Goal: Task Accomplishment & Management: Manage account settings

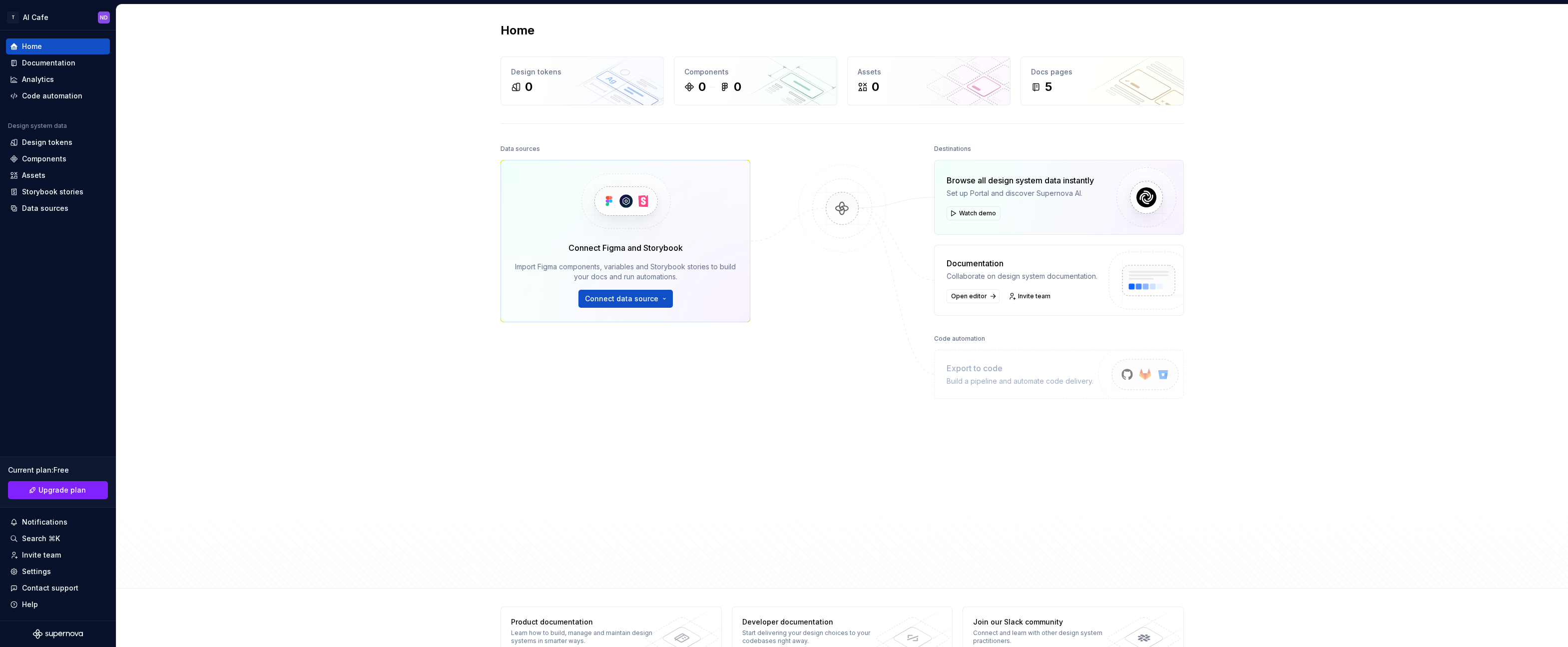
click at [807, 248] on img at bounding box center [842, 218] width 97 height 108
click at [37, 571] on div "Settings" at bounding box center [37, 571] width 29 height 10
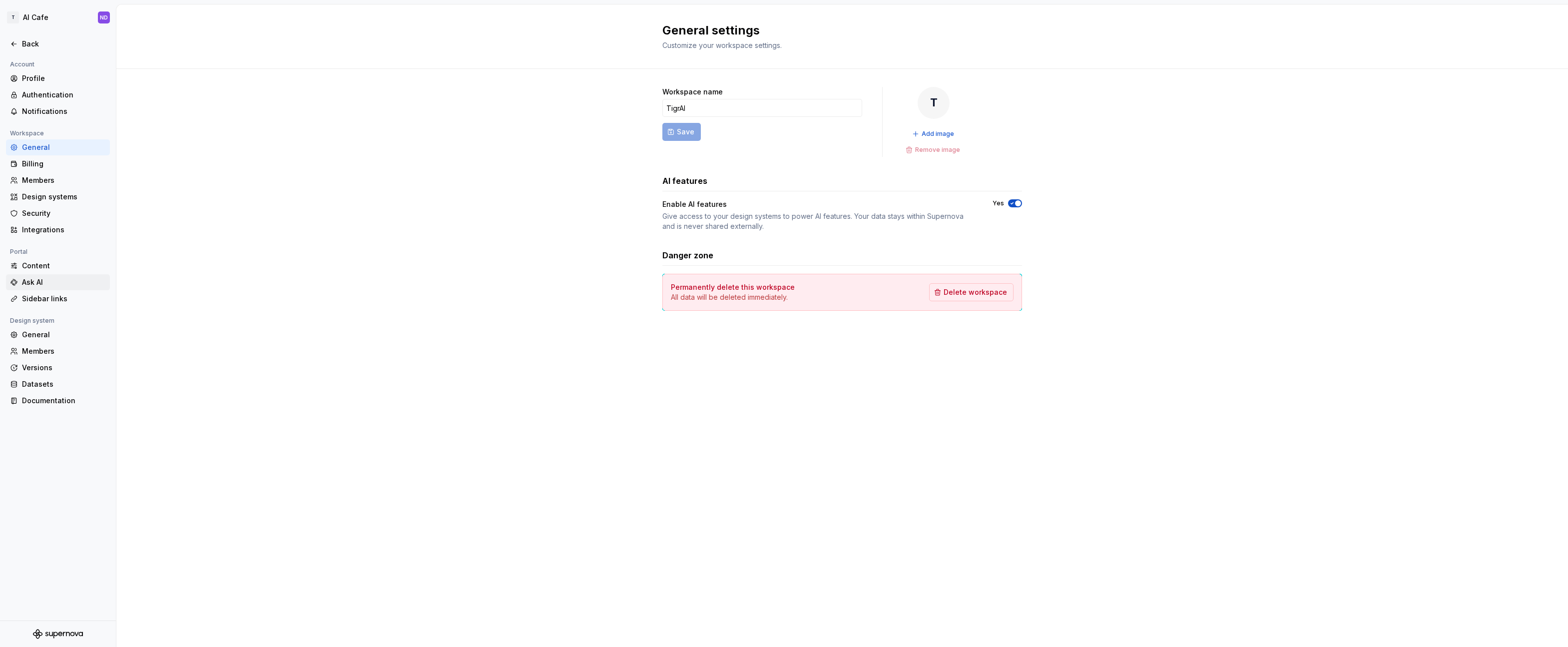
click at [56, 282] on div "Ask AI" at bounding box center [64, 282] width 84 height 10
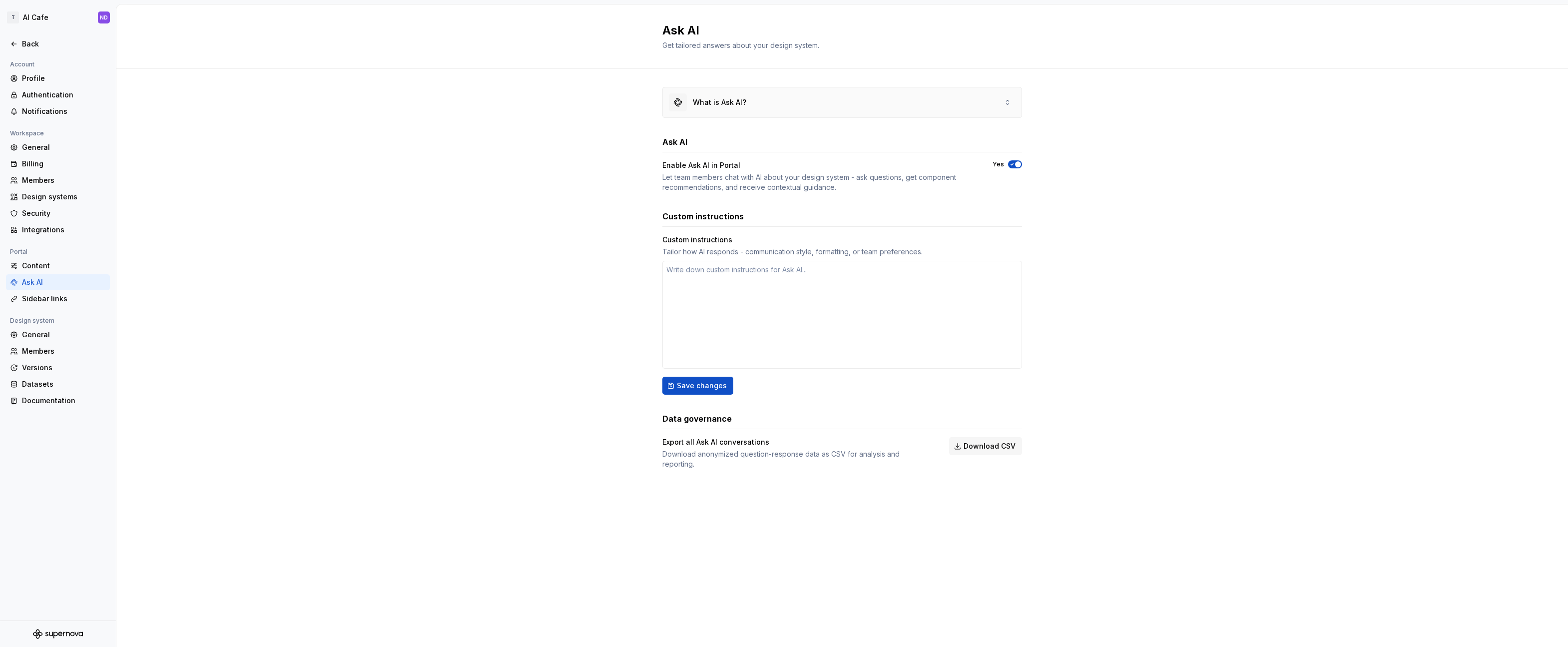
click at [724, 109] on div "What is Ask AI?" at bounding box center [707, 102] width 77 height 18
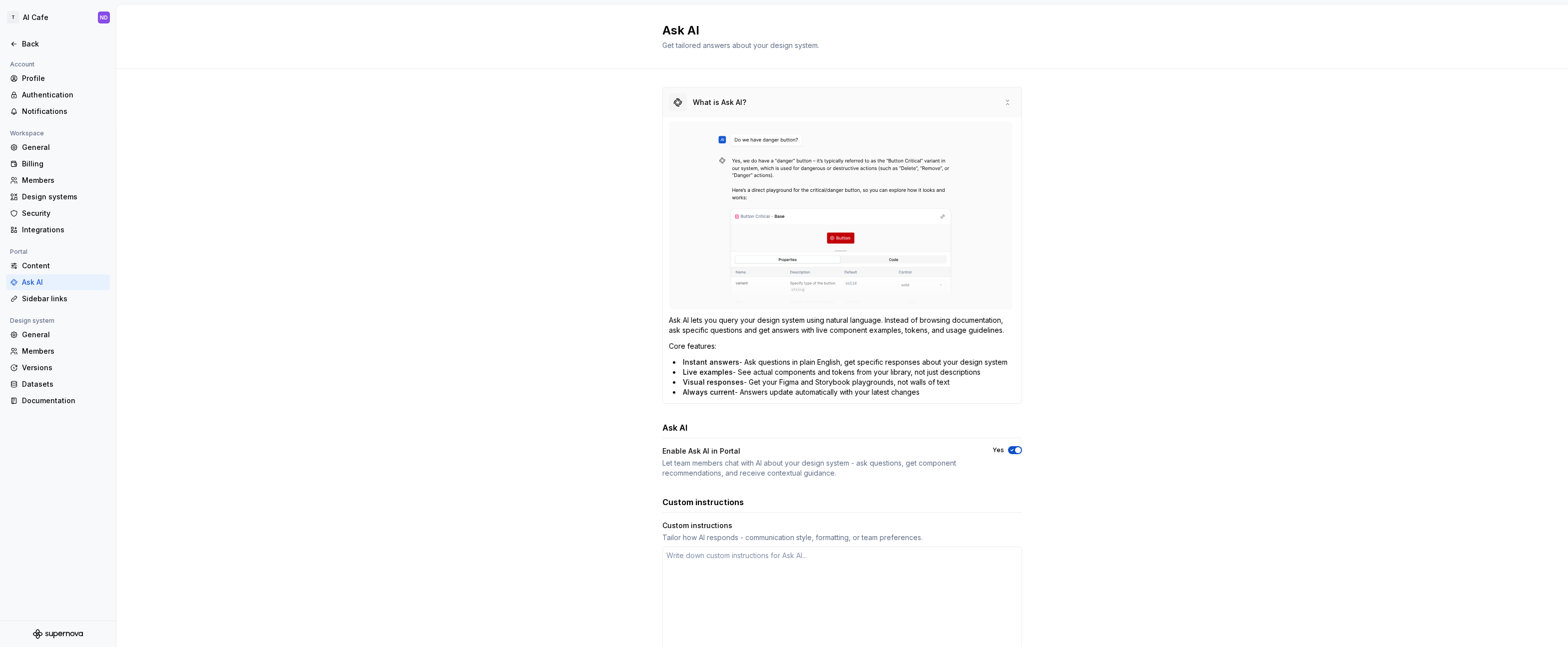
click at [724, 109] on div "What is Ask AI?" at bounding box center [707, 102] width 77 height 18
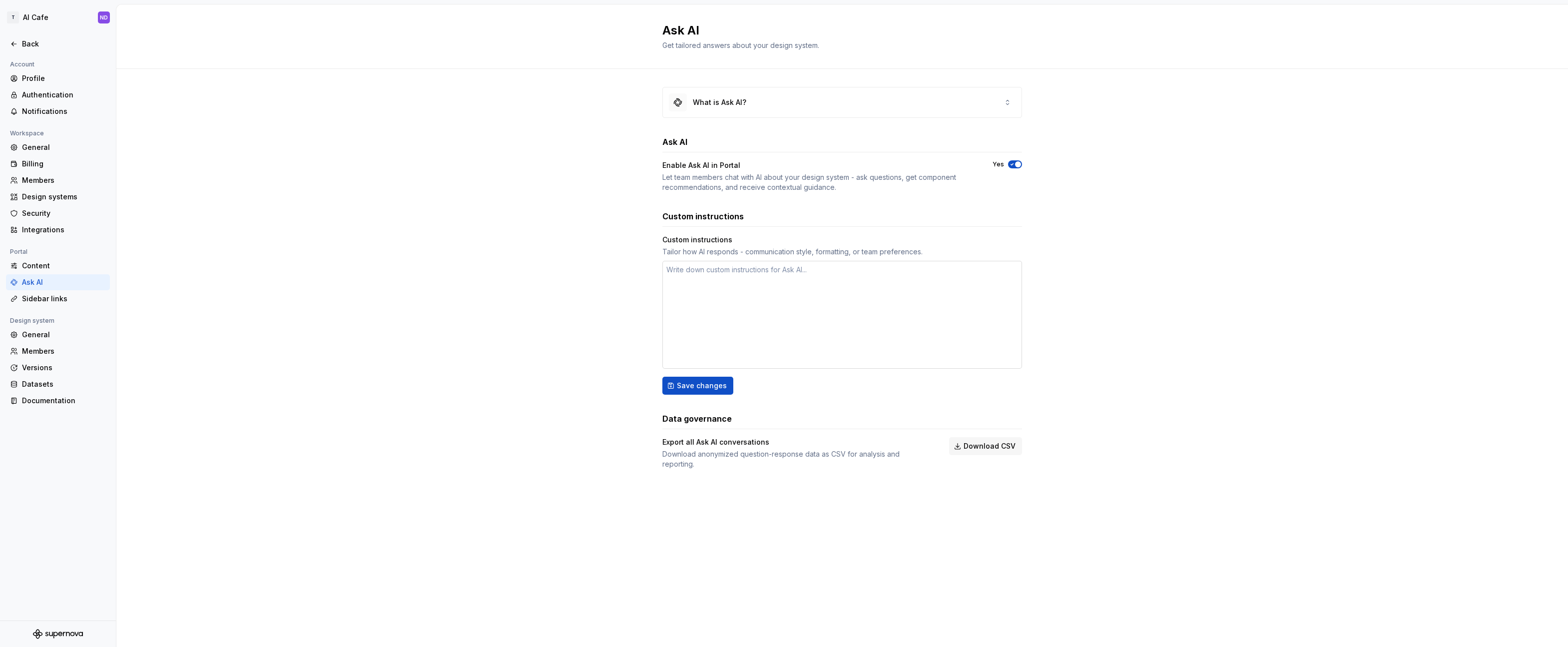
click at [739, 308] on textarea at bounding box center [842, 314] width 360 height 108
click at [728, 98] on div "What is Ask AI?" at bounding box center [720, 102] width 54 height 10
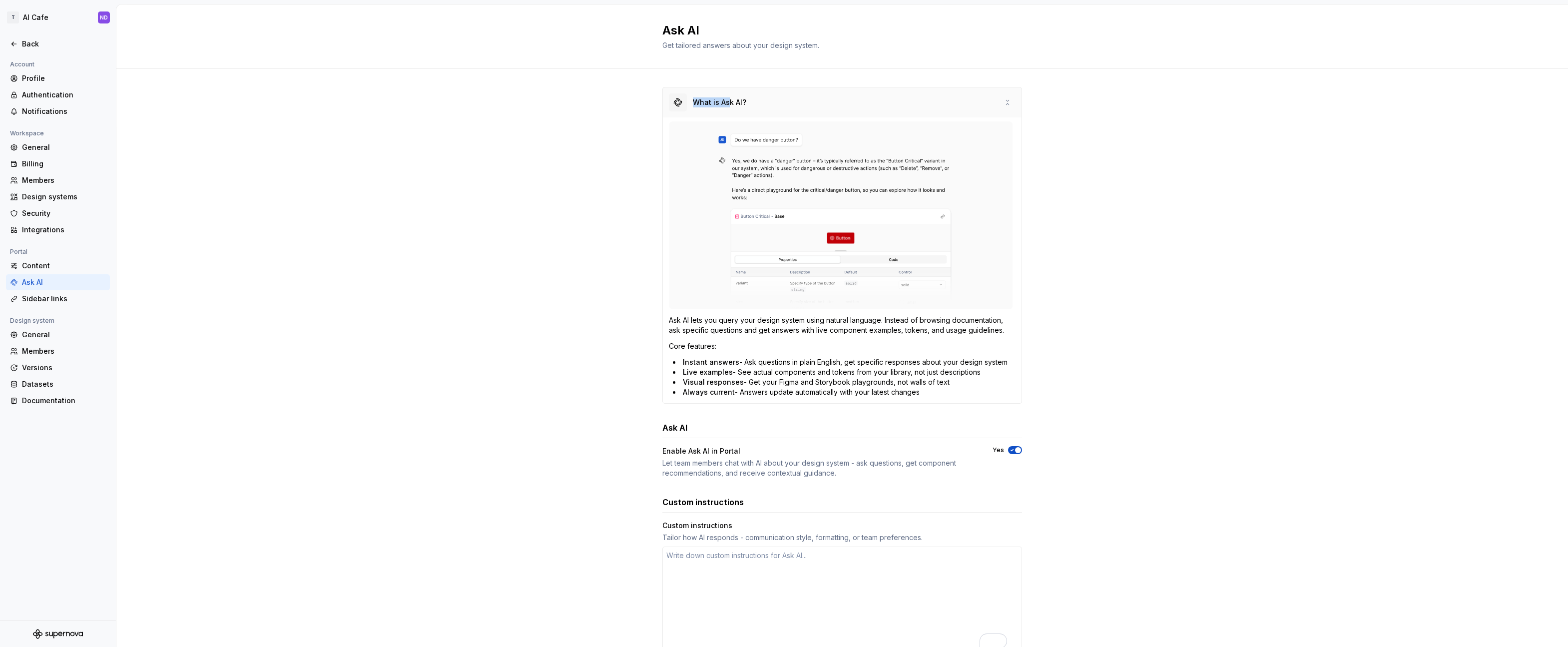
type textarea "*"
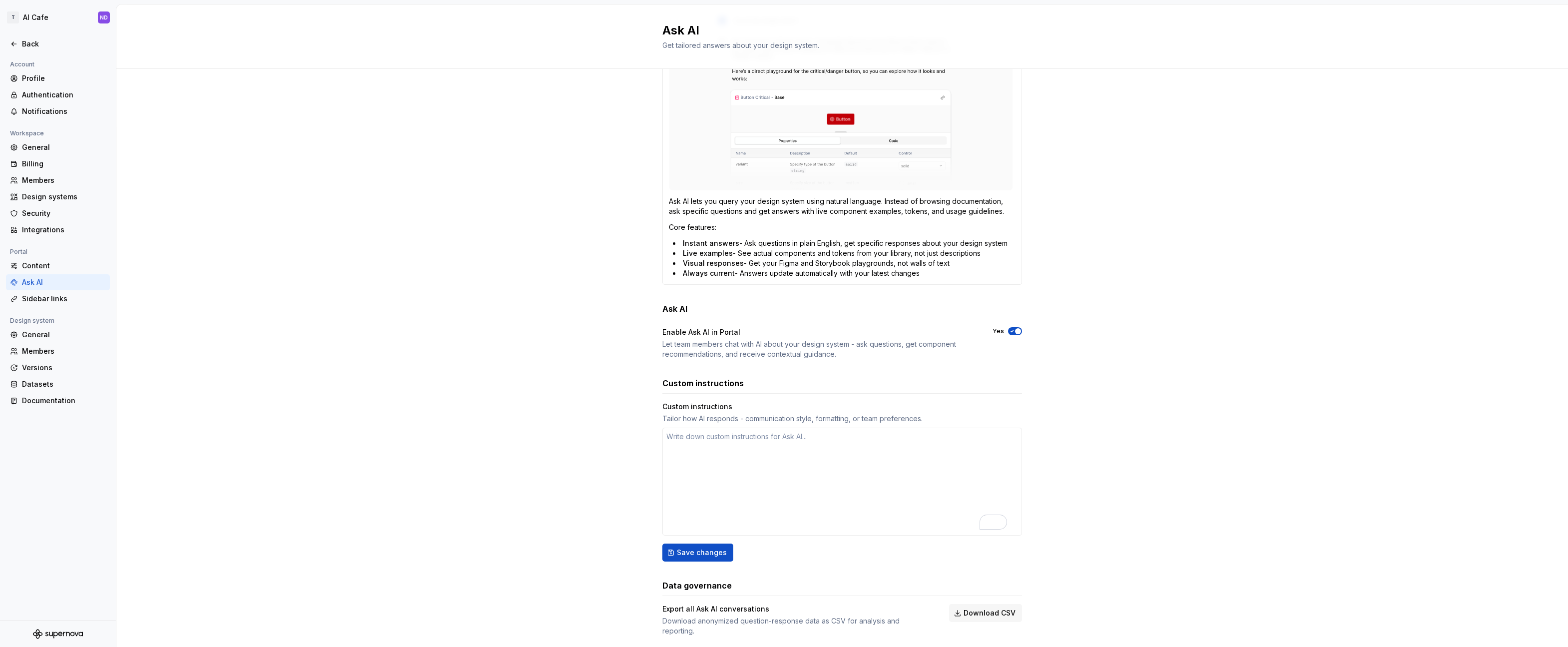
scroll to position [132, 0]
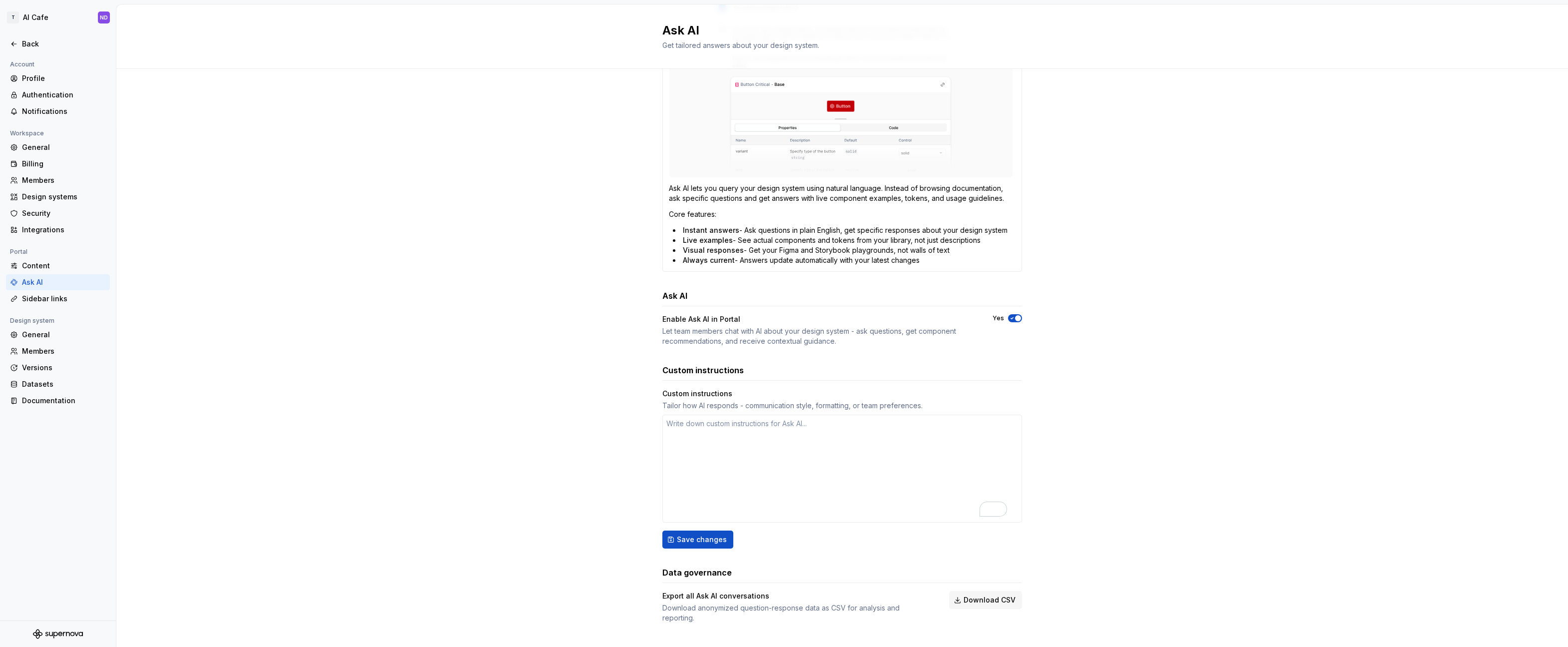
click at [723, 460] on textarea "To enrich screen reader interactions, please activate Accessibility in Grammarl…" at bounding box center [842, 468] width 360 height 108
click at [60, 233] on div "Integrations" at bounding box center [64, 229] width 84 height 10
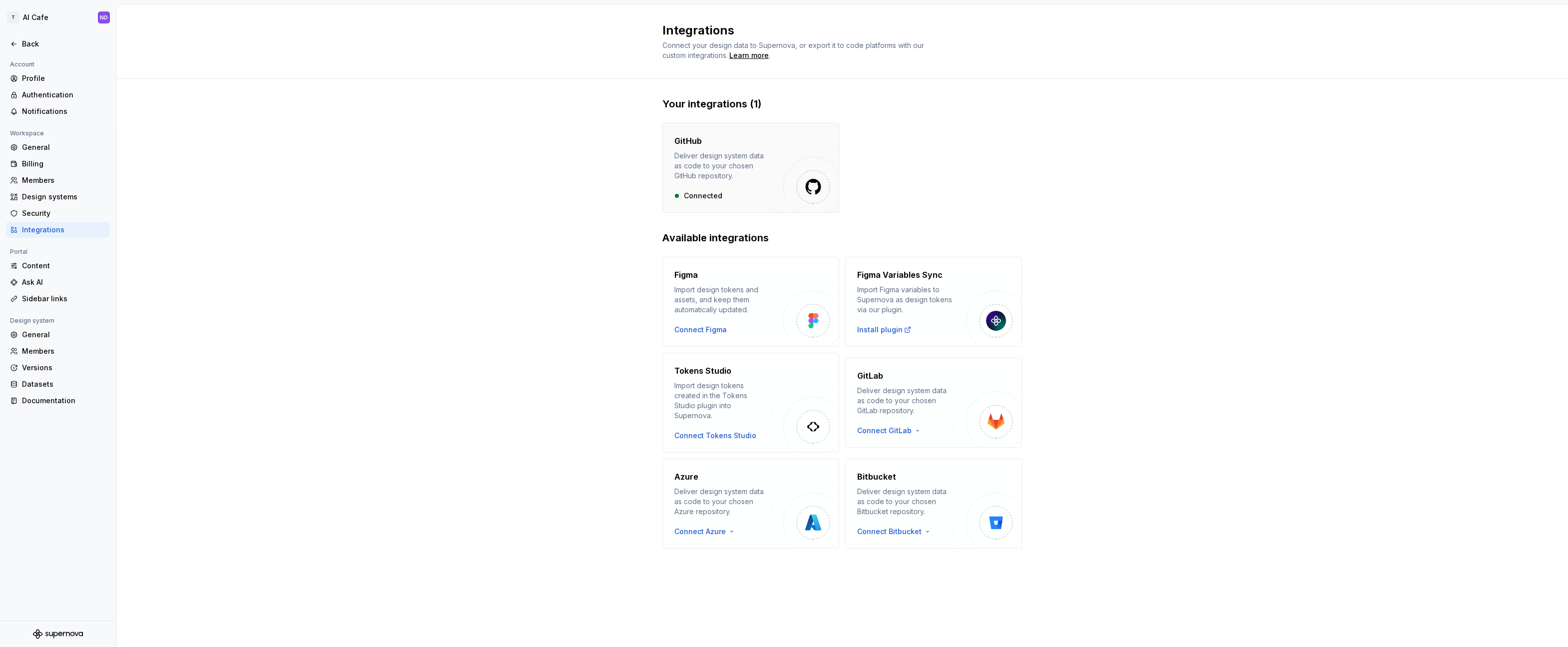
click at [749, 179] on div "Deliver design system data as code to your chosen GitHub repository." at bounding box center [722, 166] width 95 height 30
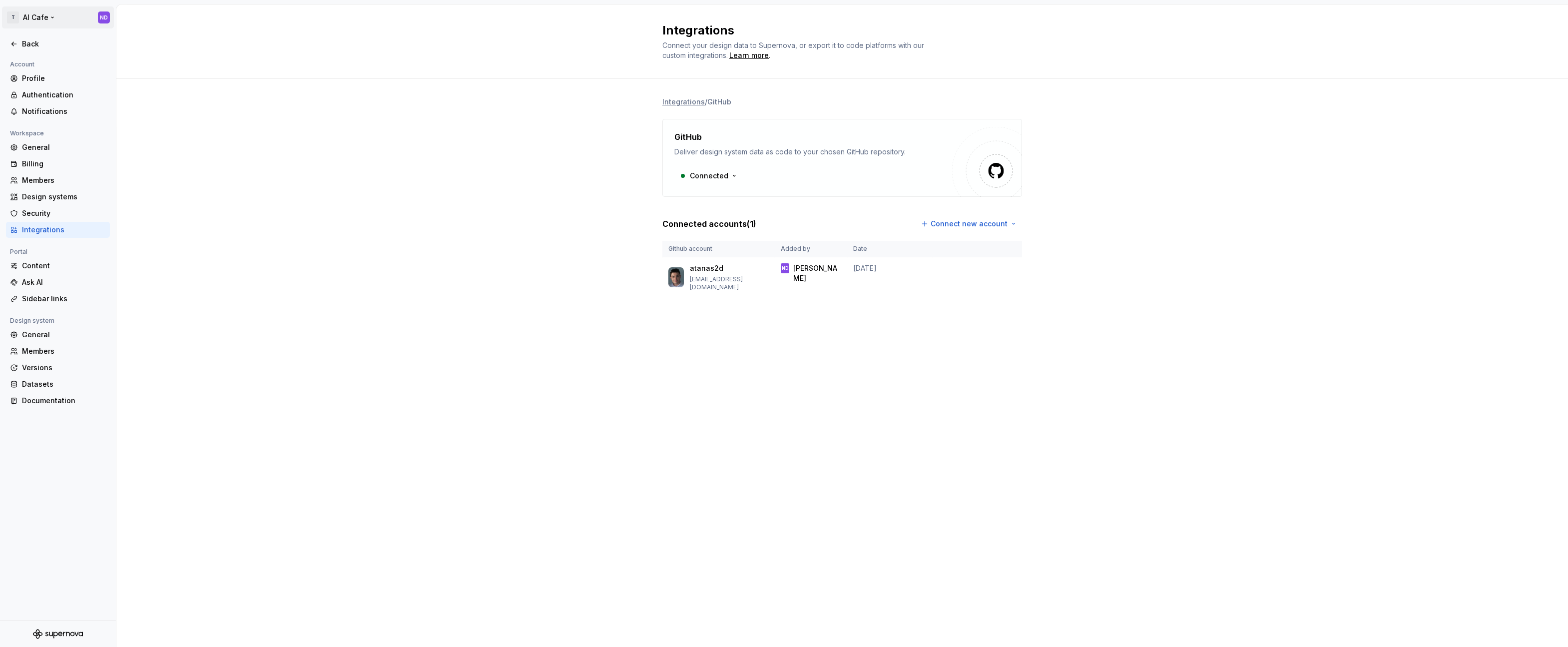
click at [47, 21] on html "T AI Cafe ND Back Account Profile Authentication Notifications Workspace Genera…" at bounding box center [784, 324] width 1568 height 647
click at [178, 64] on div "New workspace" at bounding box center [200, 65] width 65 height 10
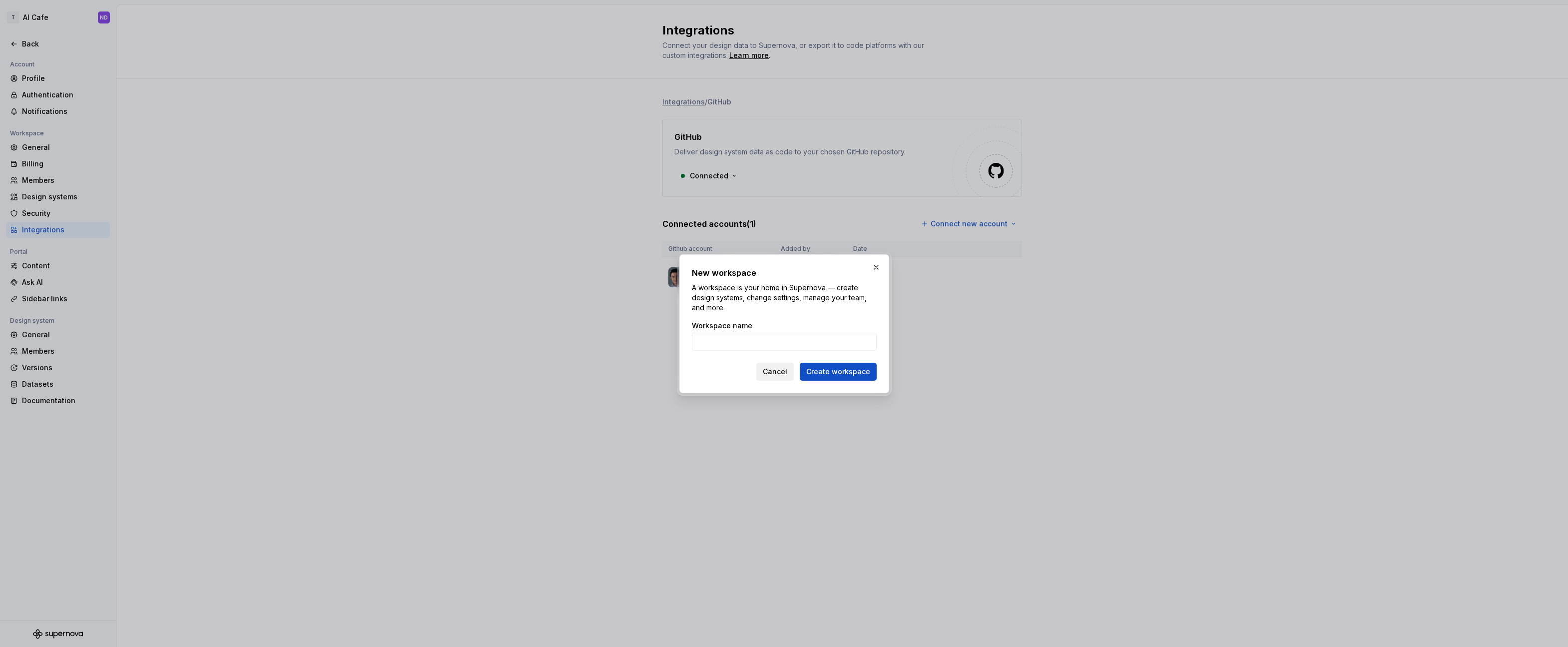
click at [783, 373] on span "Cancel" at bounding box center [775, 371] width 24 height 10
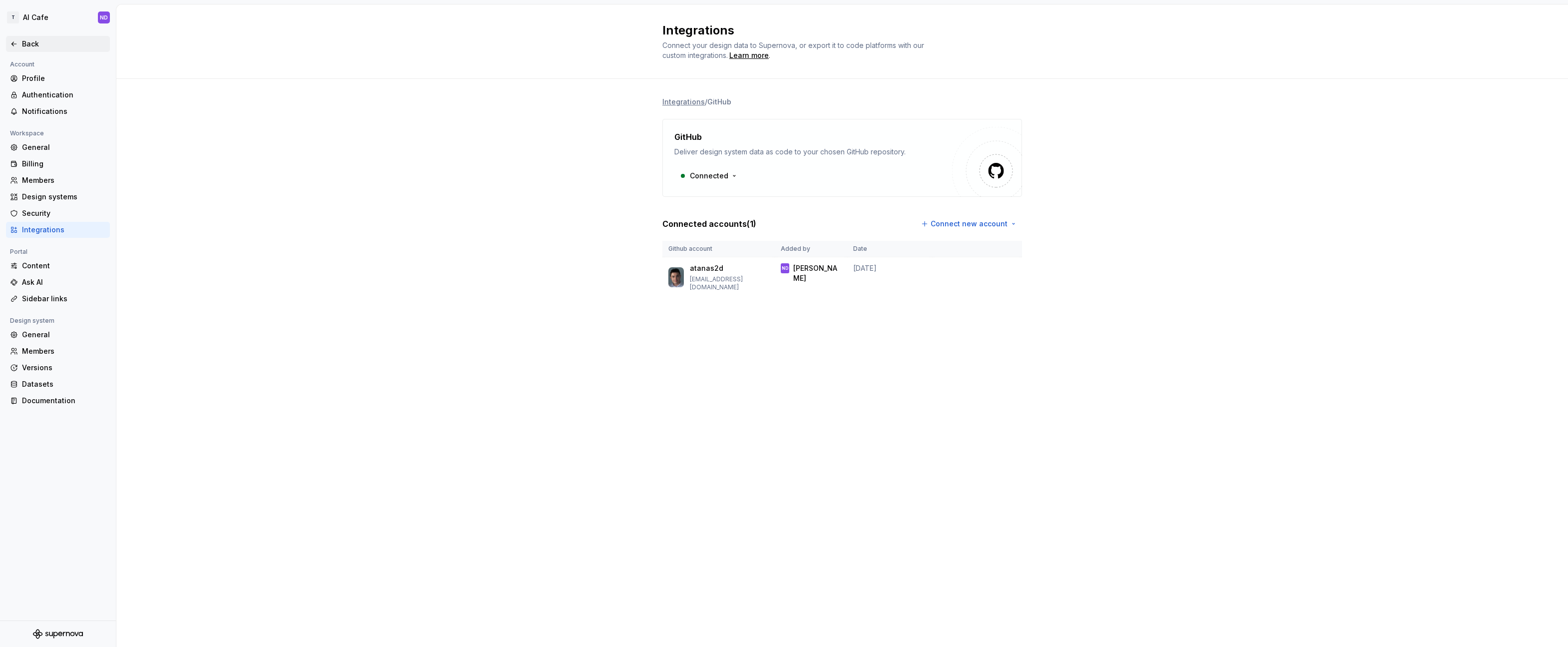
click at [14, 44] on icon at bounding box center [14, 44] width 8 height 8
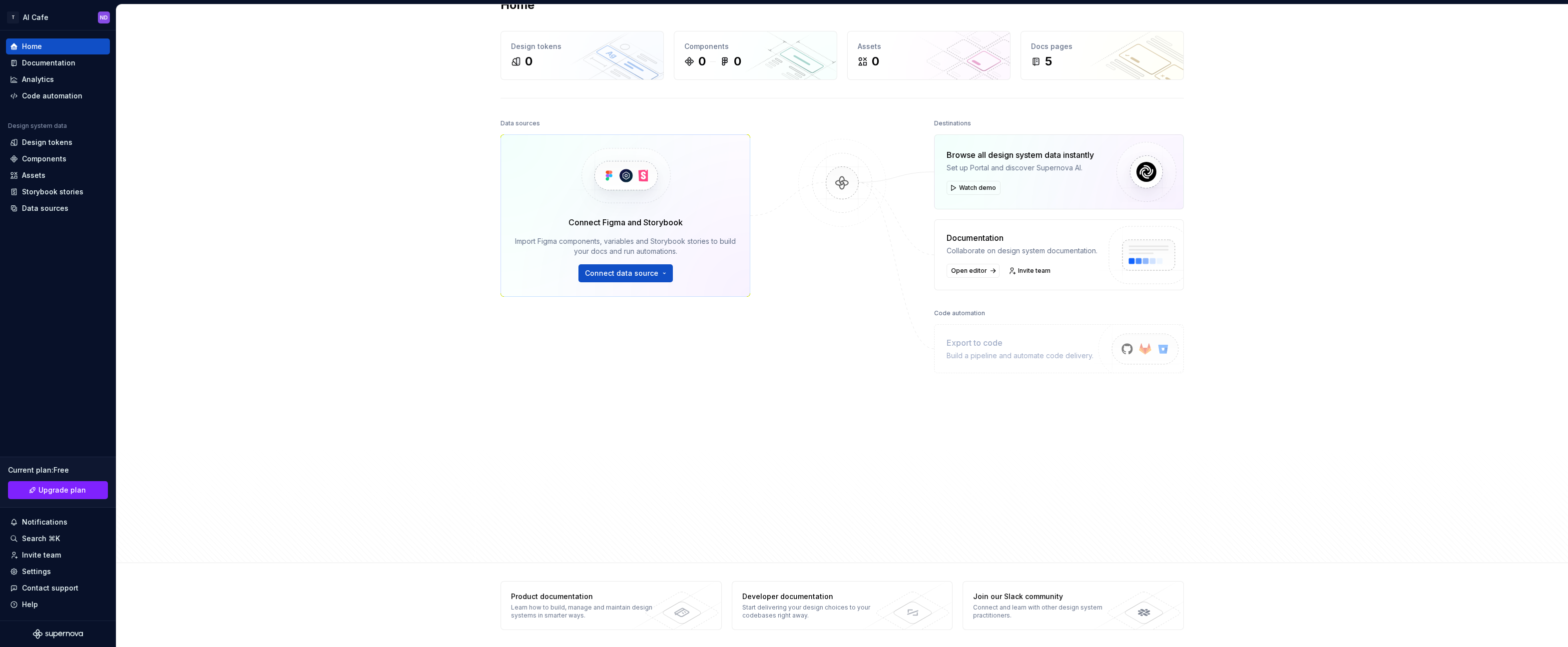
scroll to position [26, 0]
click at [783, 602] on div "Start delivering your design choices to your codebases right away." at bounding box center [815, 610] width 145 height 16
